Goal: Complete application form

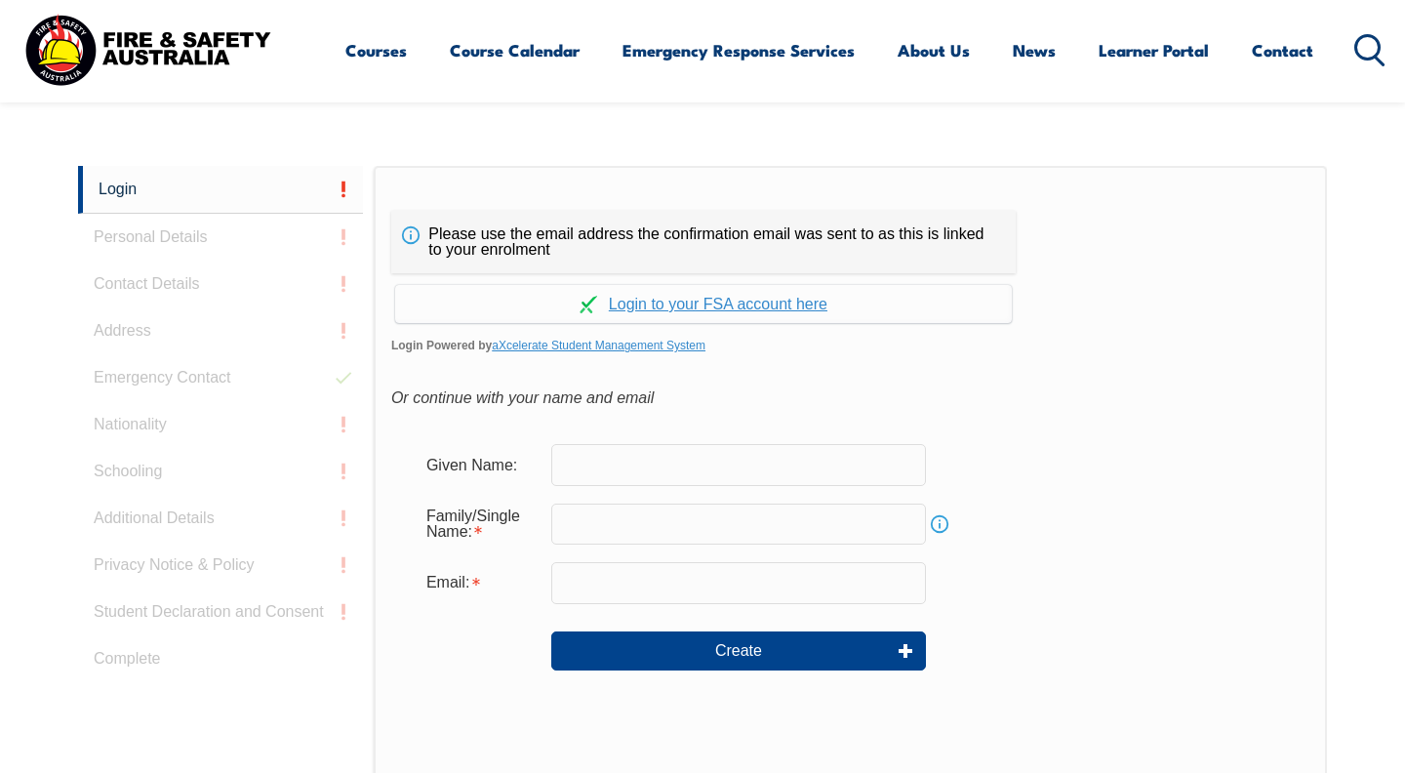
scroll to position [484, 0]
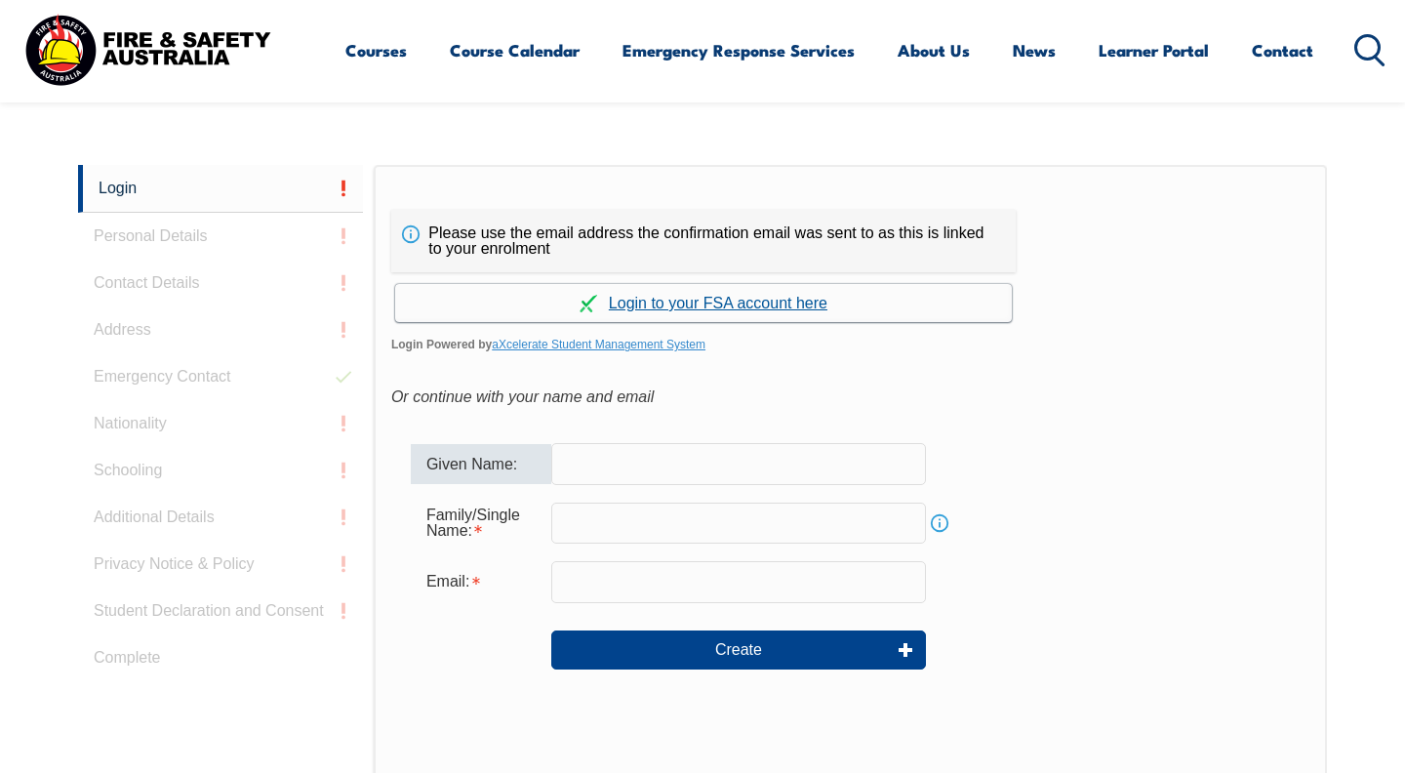
click at [687, 296] on link "Continue with aXcelerate" at bounding box center [703, 303] width 617 height 38
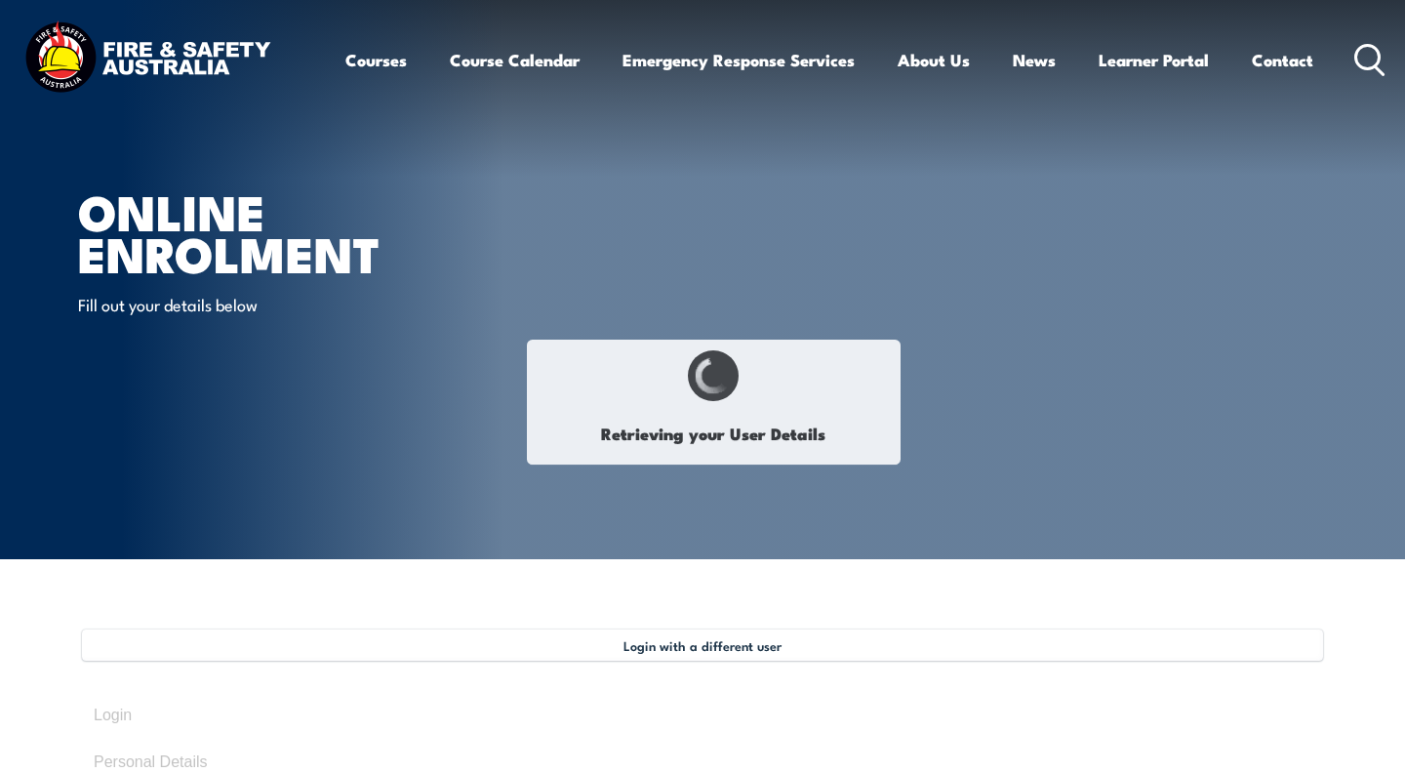
select select "Miss"
type input "Chloe"
type input "Townsend"
type input "May 2, 2006"
type input "NAJGU9U6L8"
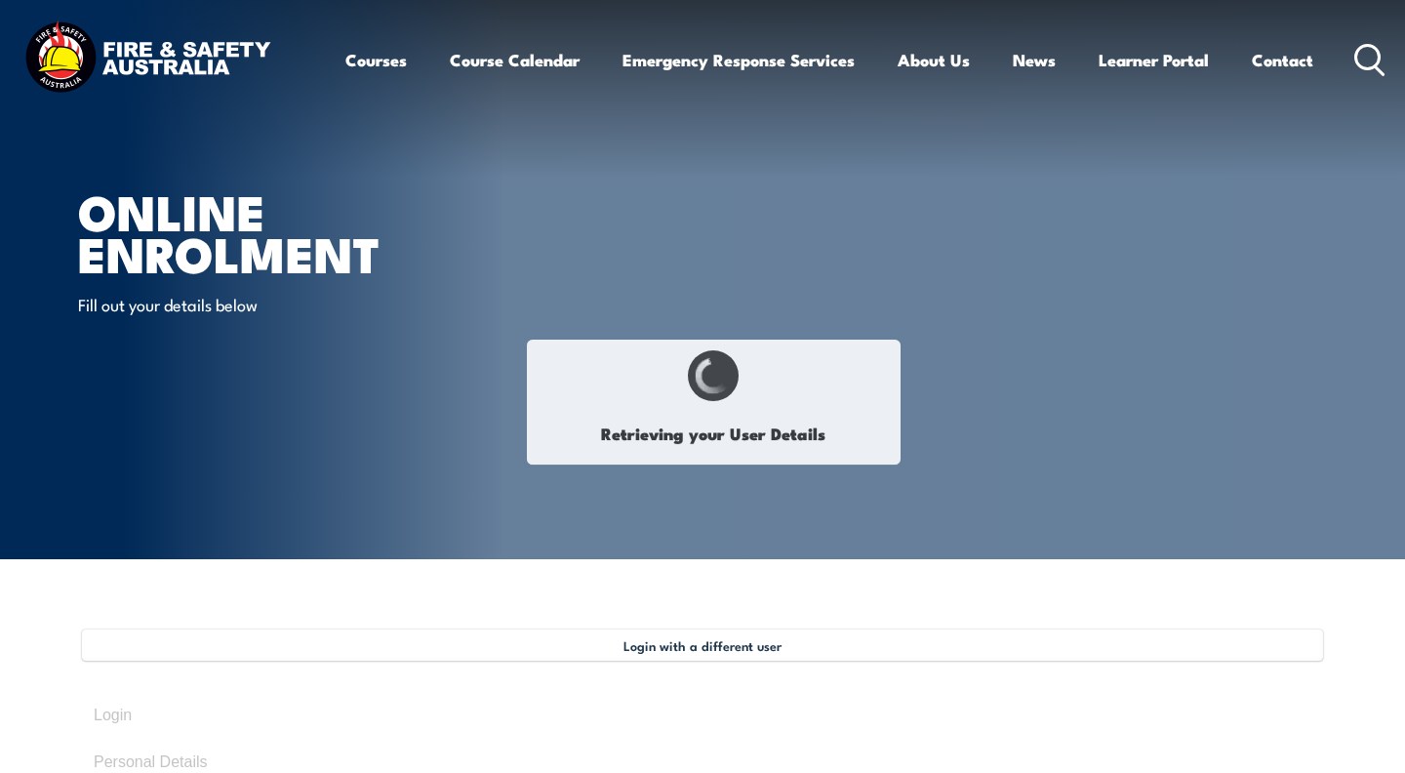
select select "F"
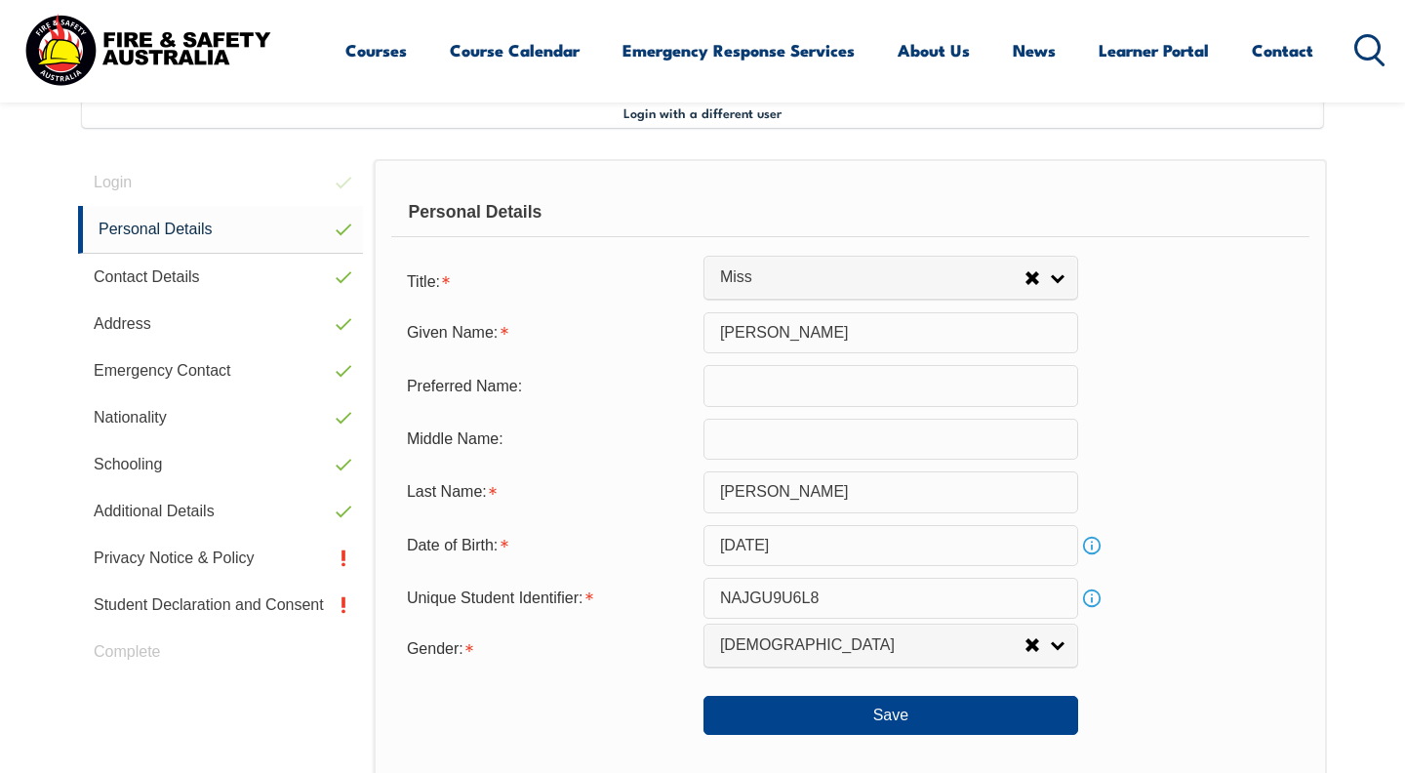
scroll to position [532, 0]
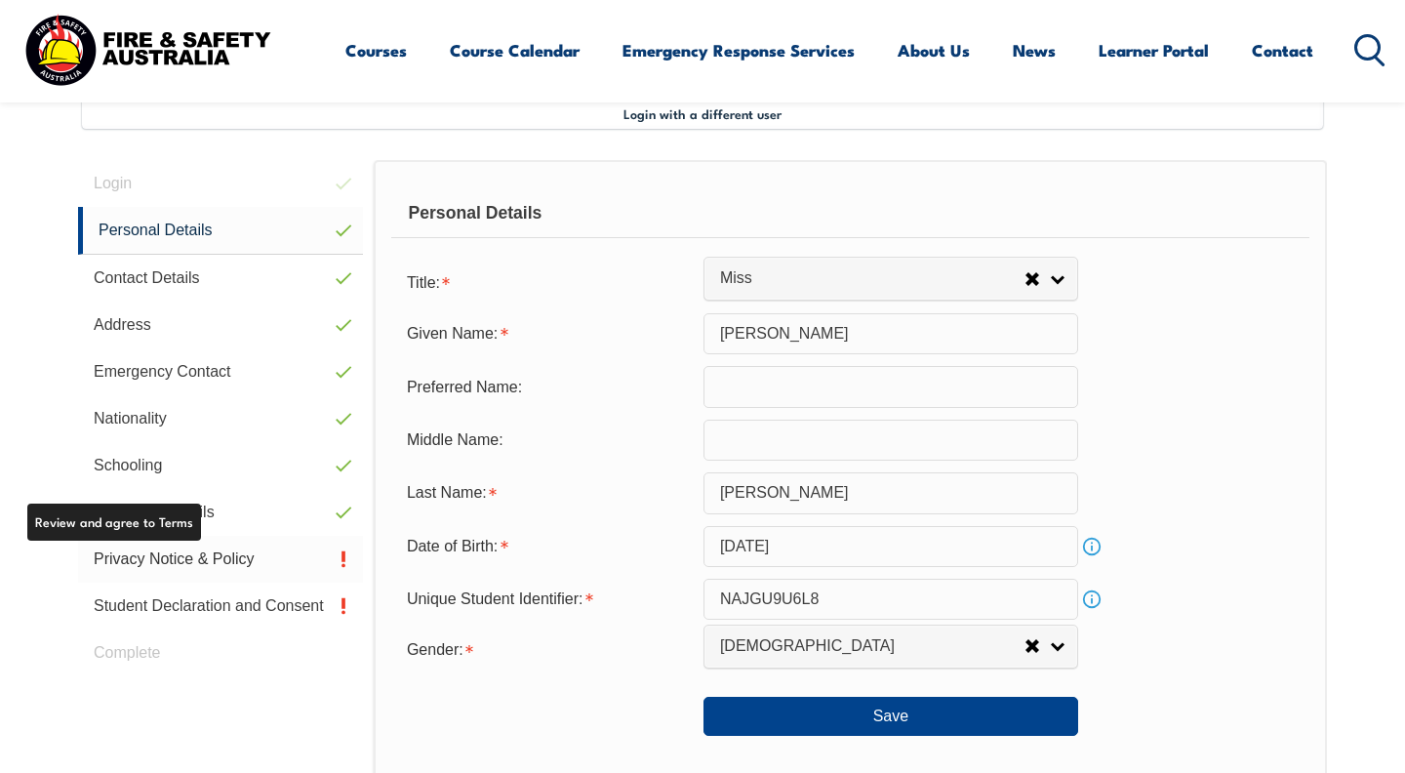
click at [201, 566] on link "Privacy Notice & Policy" at bounding box center [220, 559] width 285 height 47
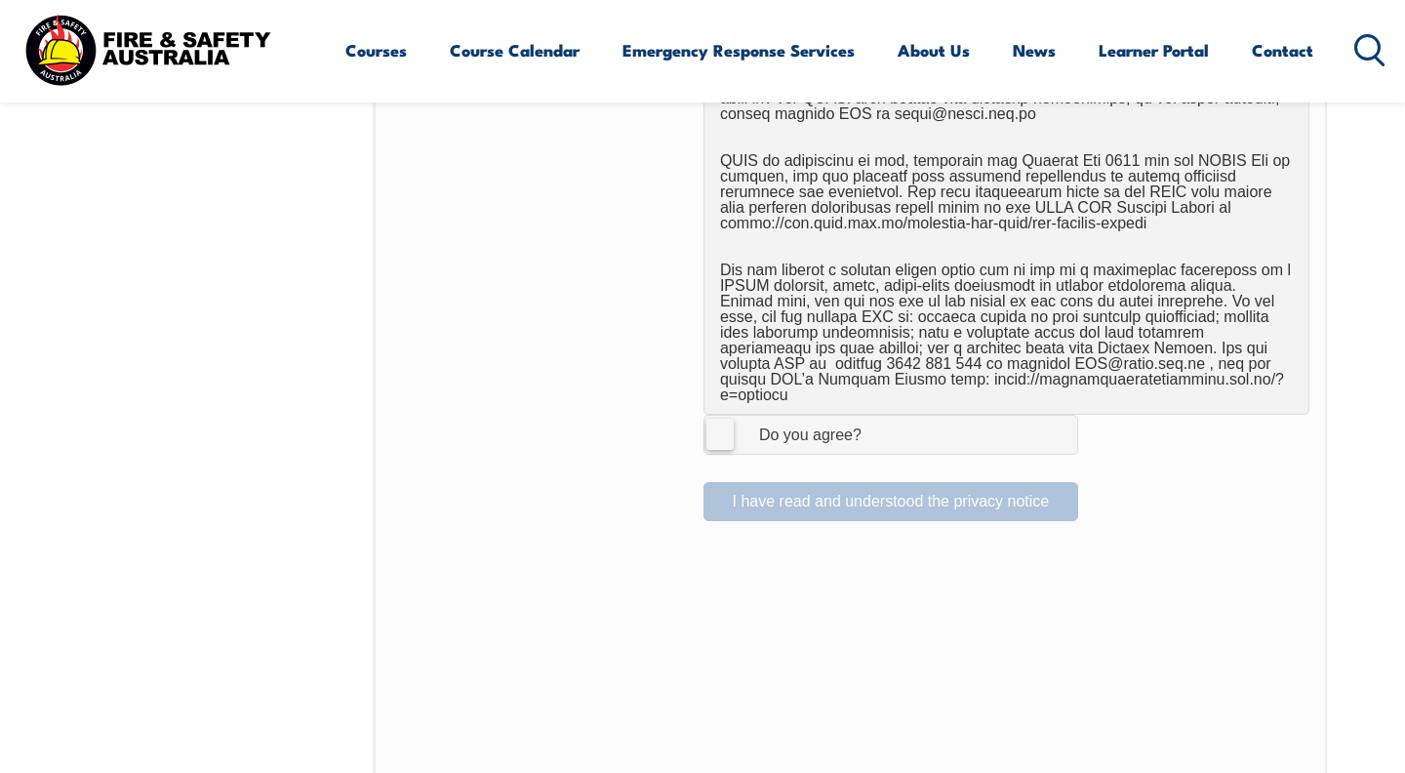
scroll to position [1237, 0]
click at [718, 417] on label "I Agree Do you agree?" at bounding box center [891, 433] width 375 height 39
click at [877, 417] on input "I Agree Do you agree?" at bounding box center [893, 433] width 33 height 37
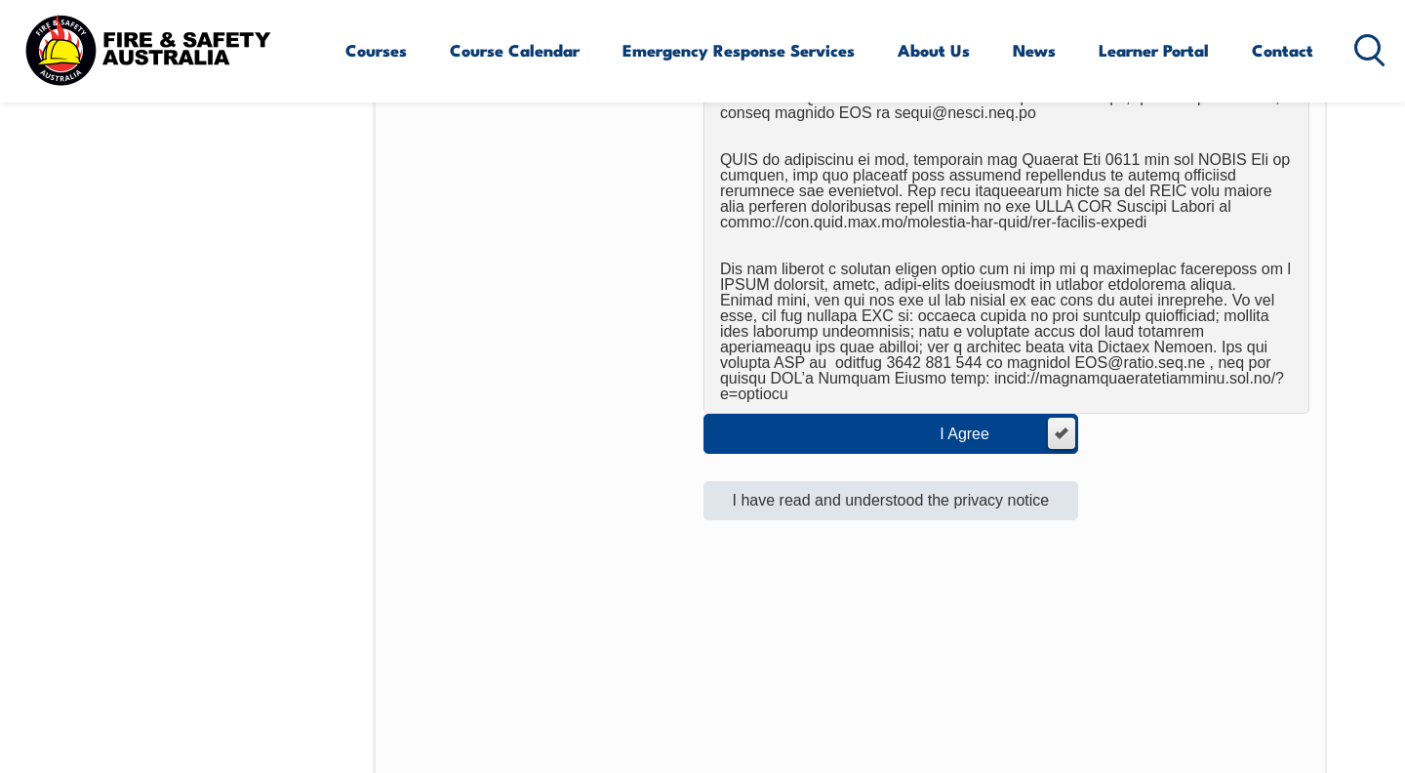
click at [791, 483] on button "I have read and understood the privacy notice" at bounding box center [891, 500] width 375 height 39
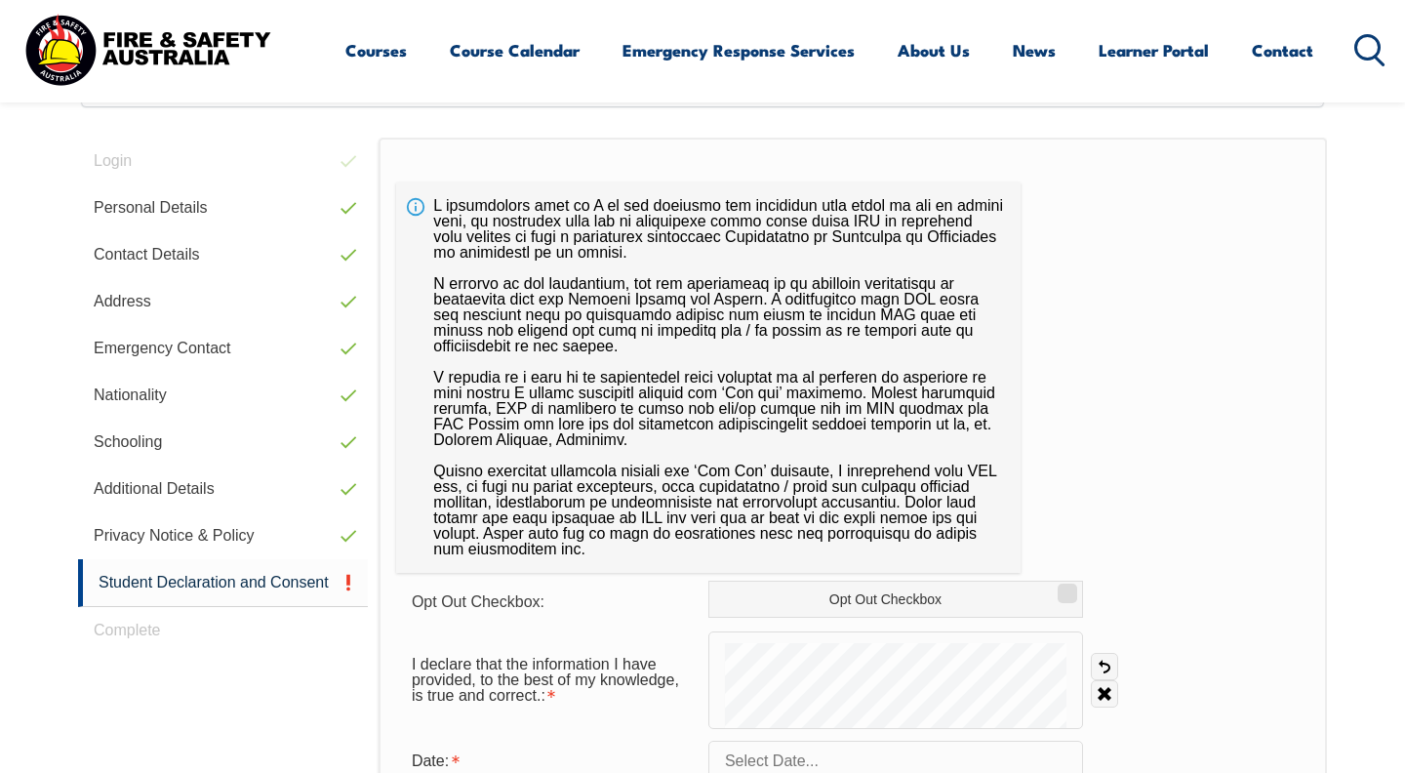
scroll to position [532, 0]
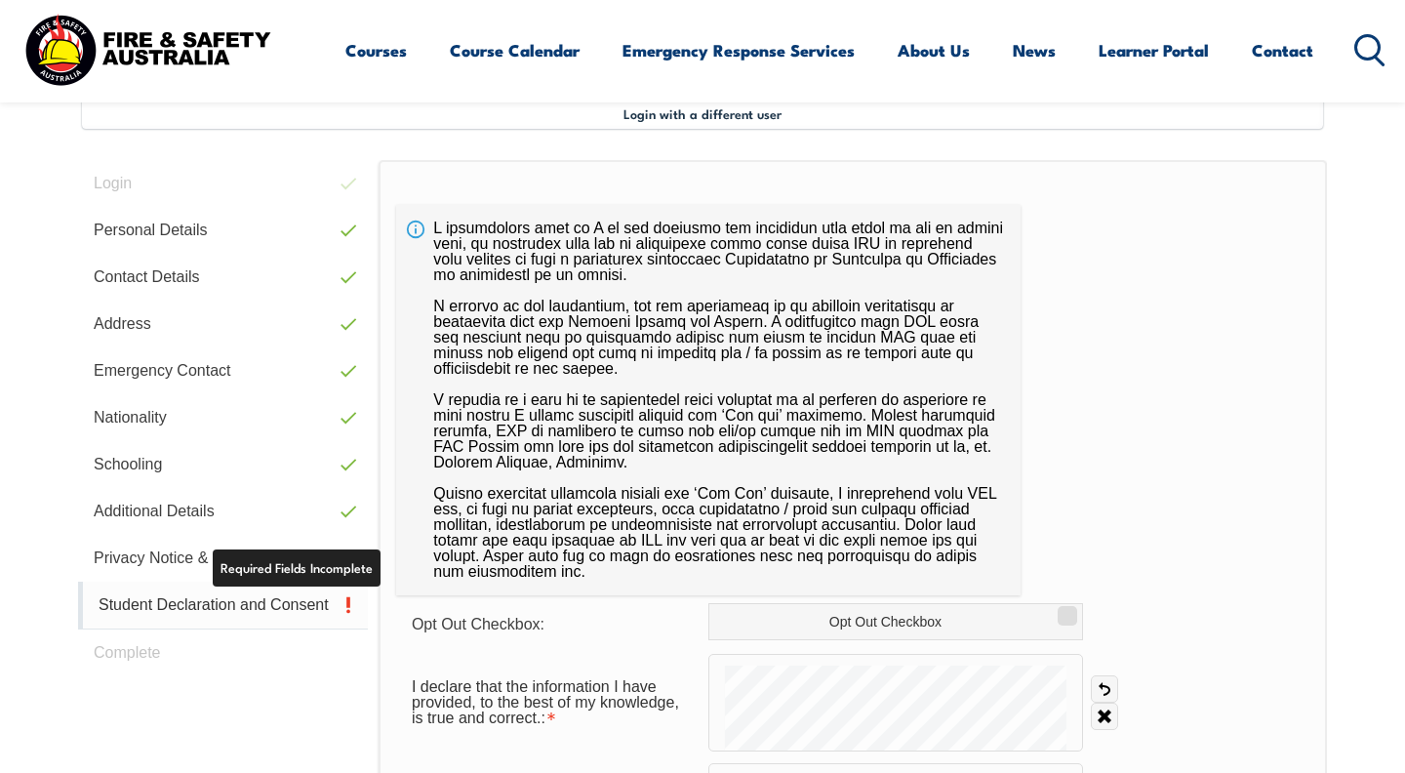
click at [352, 608] on link "Student Declaration and Consent" at bounding box center [223, 606] width 290 height 48
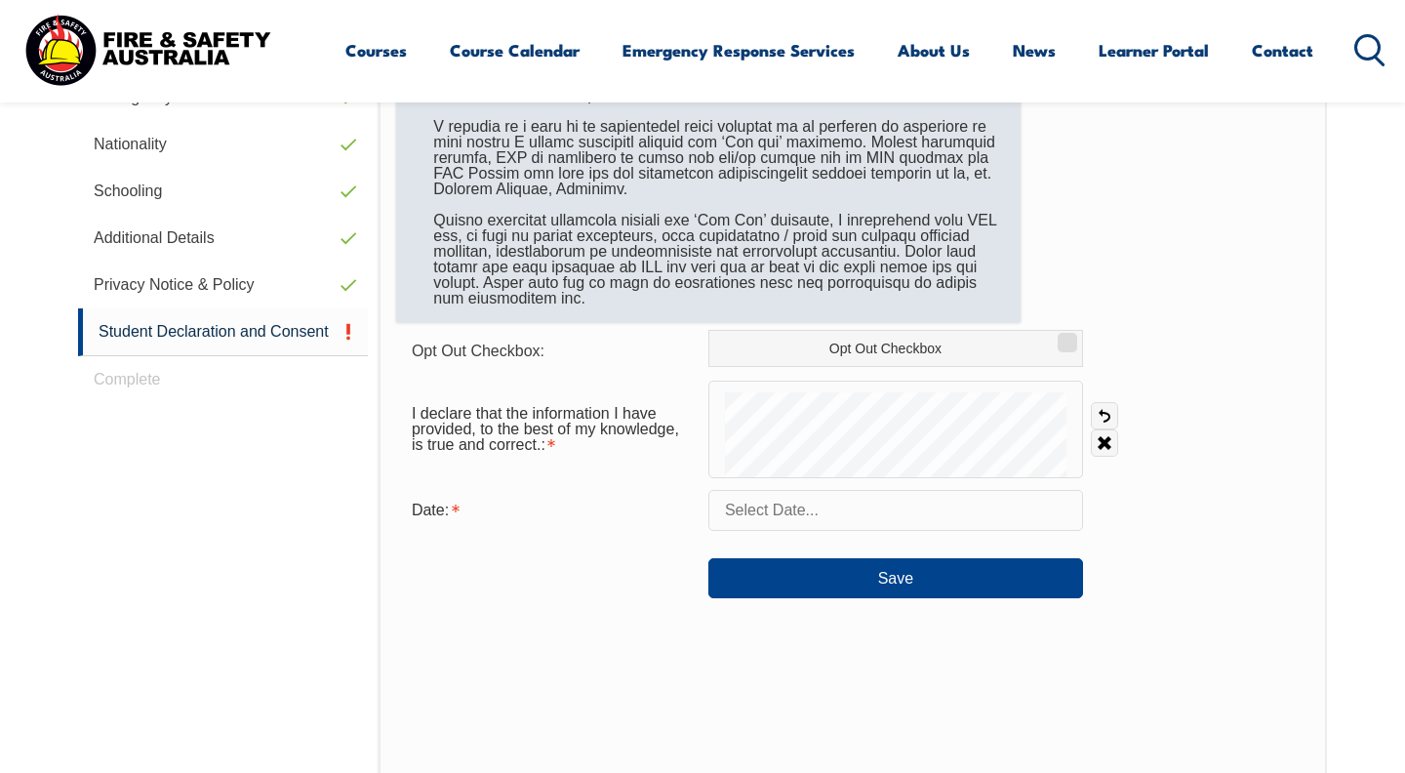
scroll to position [812, 0]
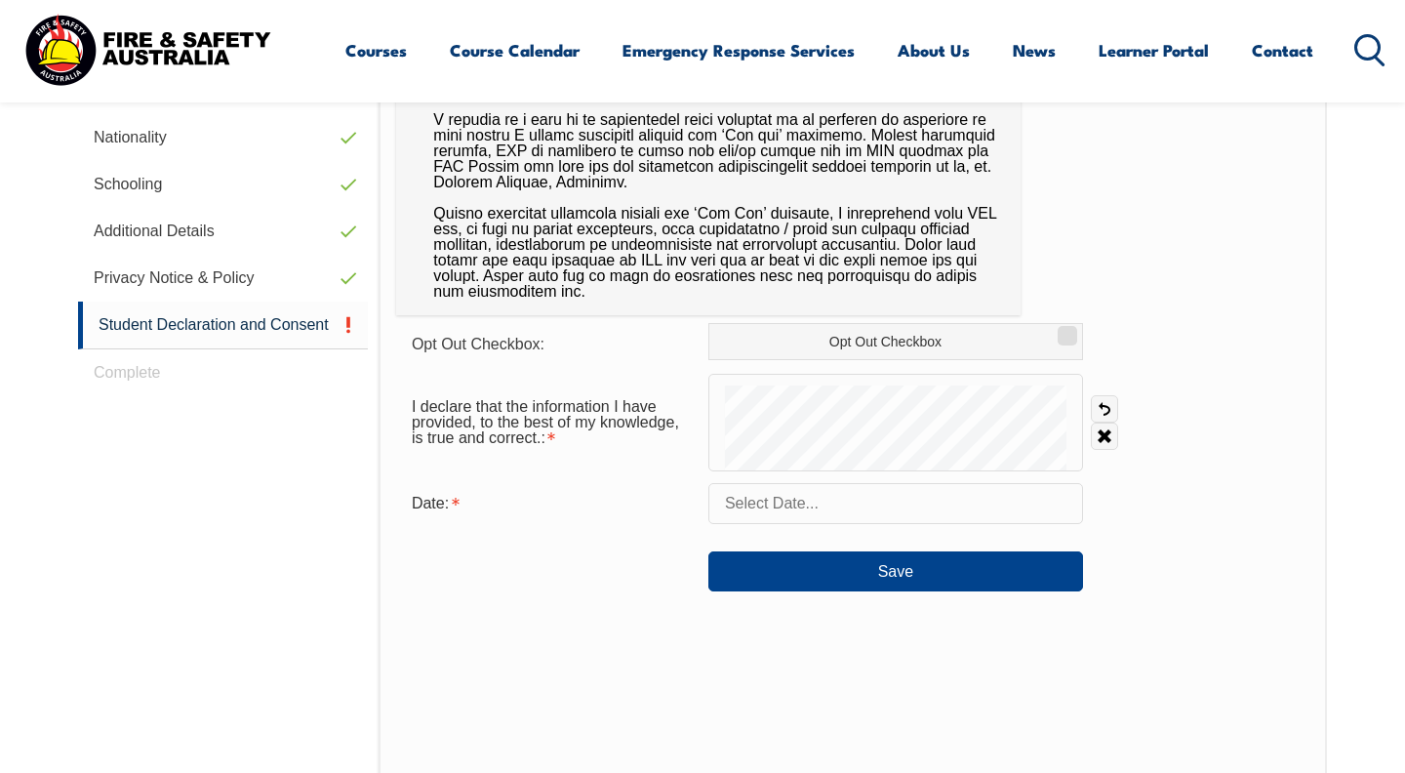
click at [934, 505] on input "text" at bounding box center [896, 503] width 375 height 41
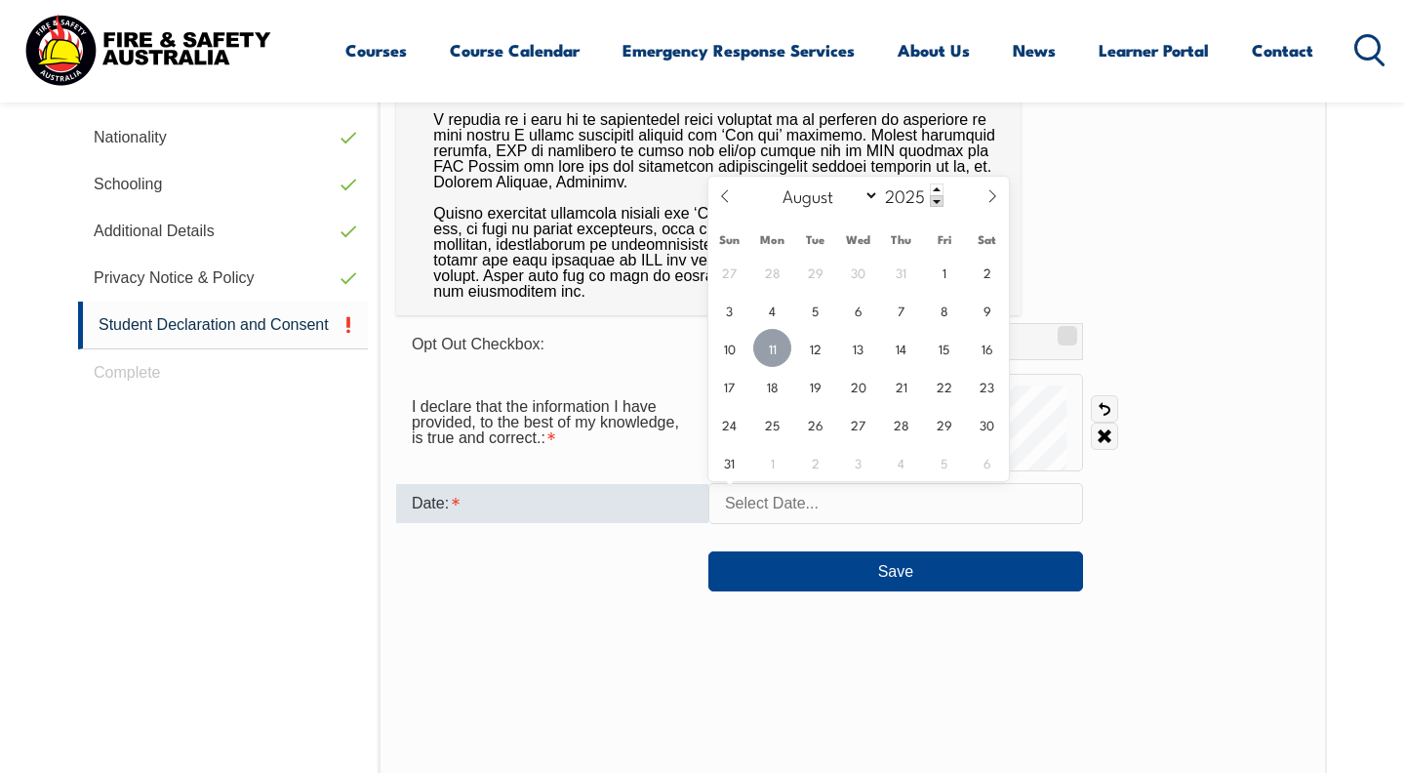
click at [773, 349] on span "11" at bounding box center [772, 348] width 38 height 38
type input "August 11, 2025"
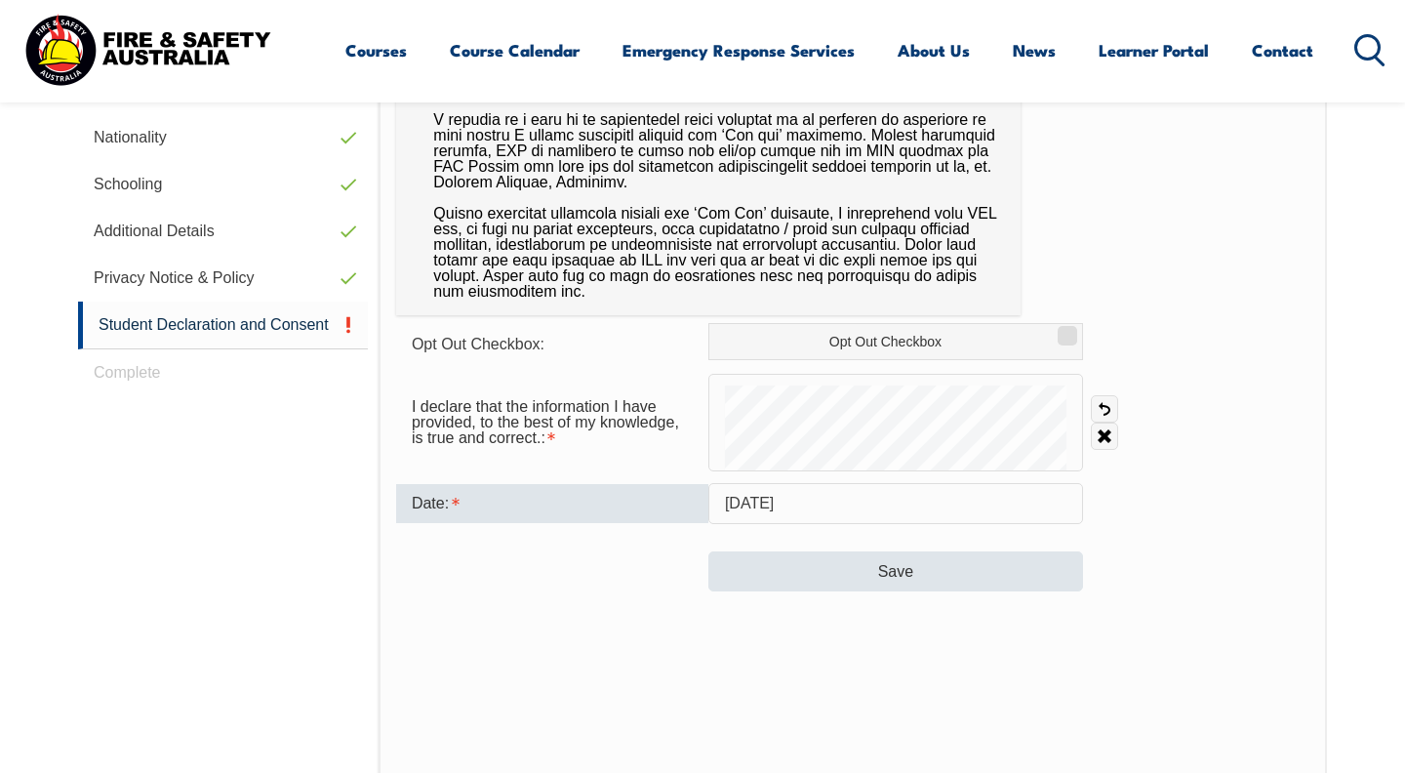
click at [885, 574] on button "Save" at bounding box center [896, 570] width 375 height 39
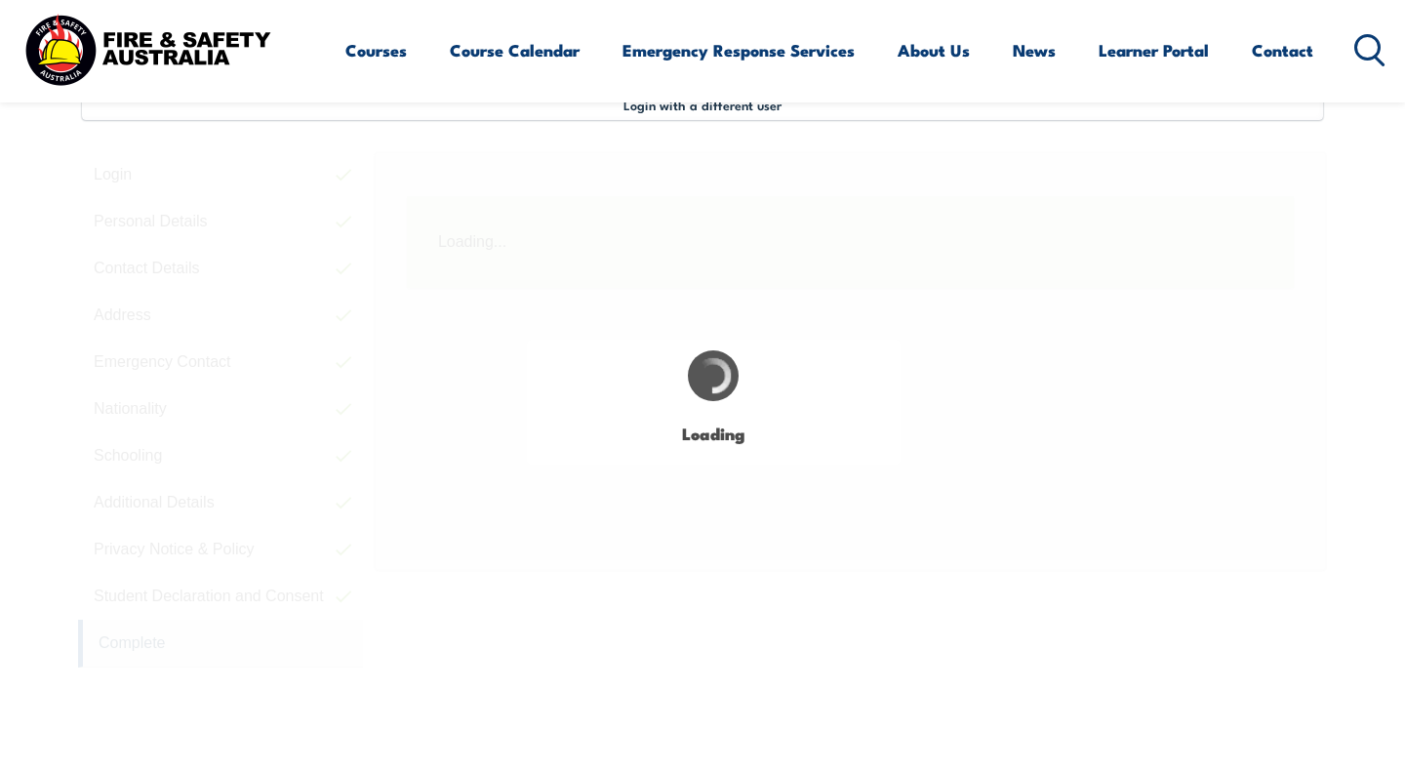
scroll to position [532, 0]
